Goal: Obtain resource: Download file/media

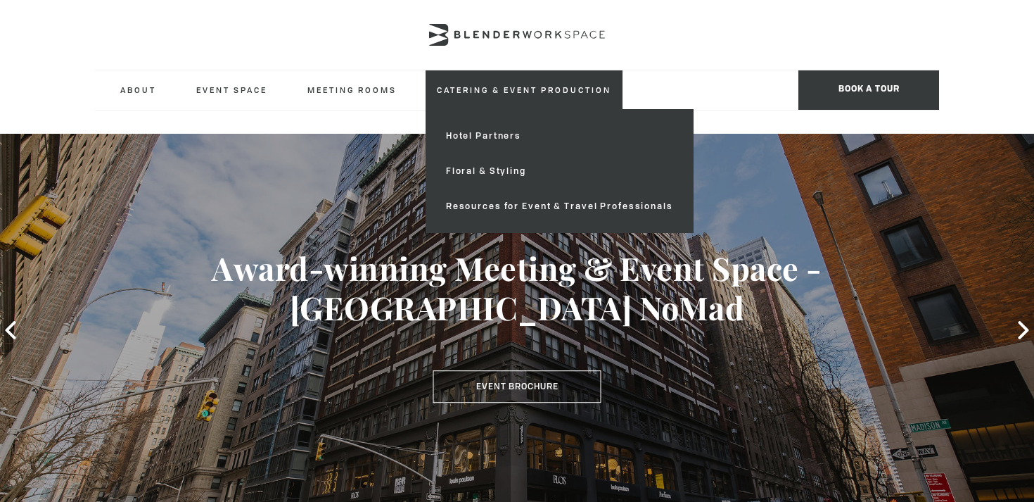
scroll to position [68, 0]
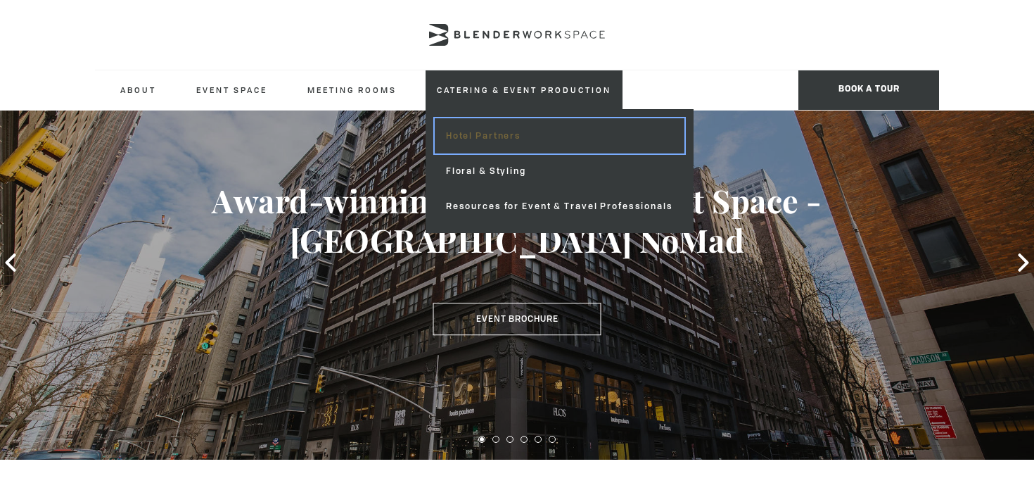
click at [501, 129] on link "Hotel Partners" at bounding box center [560, 135] width 250 height 35
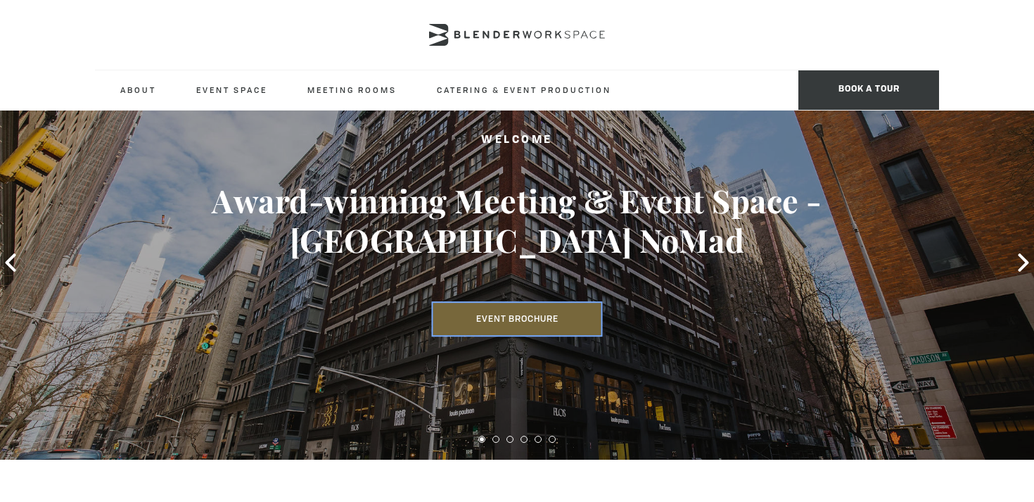
click at [530, 303] on link "Event Brochure" at bounding box center [517, 319] width 168 height 32
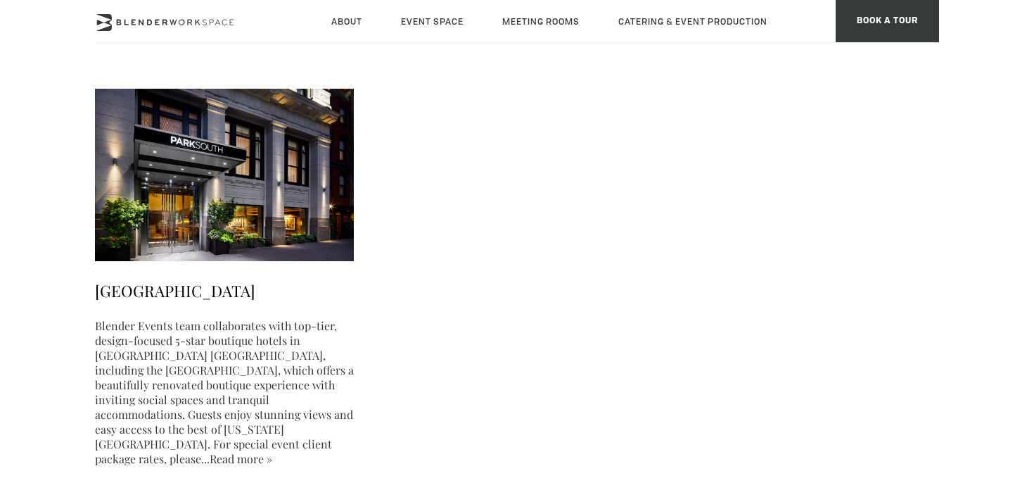
scroll to position [957, 0]
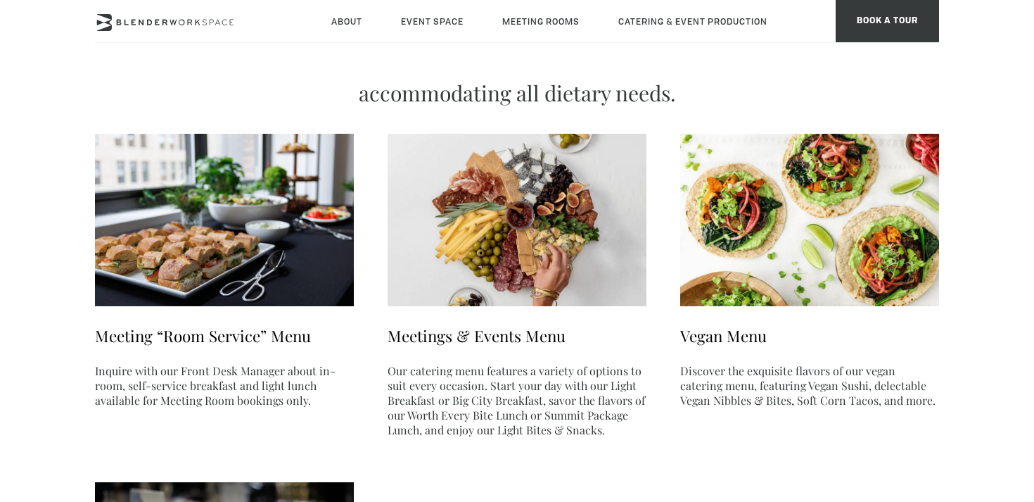
scroll to position [85, 0]
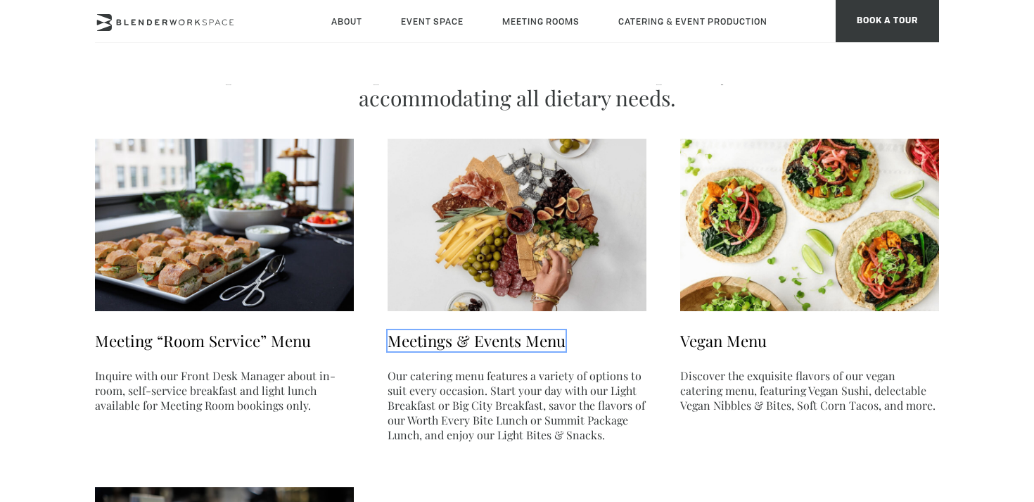
click at [505, 339] on link "Meetings & Events Menu" at bounding box center [477, 340] width 178 height 21
